Goal: Find specific page/section: Find specific page/section

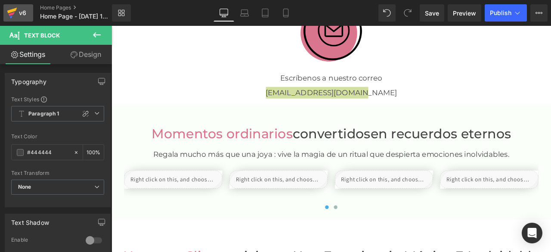
click at [20, 10] on div "v6" at bounding box center [22, 12] width 11 height 11
click at [430, 10] on span "Save" at bounding box center [432, 13] width 14 height 9
click at [25, 12] on div "v6" at bounding box center [22, 12] width 11 height 11
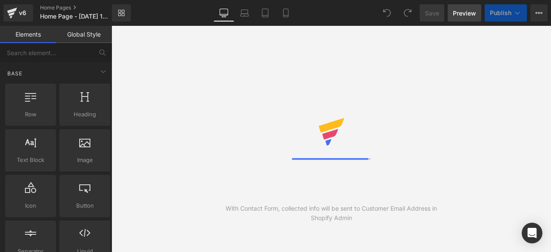
click at [459, 14] on span "Preview" at bounding box center [464, 13] width 23 height 9
